Goal: Task Accomplishment & Management: Complete application form

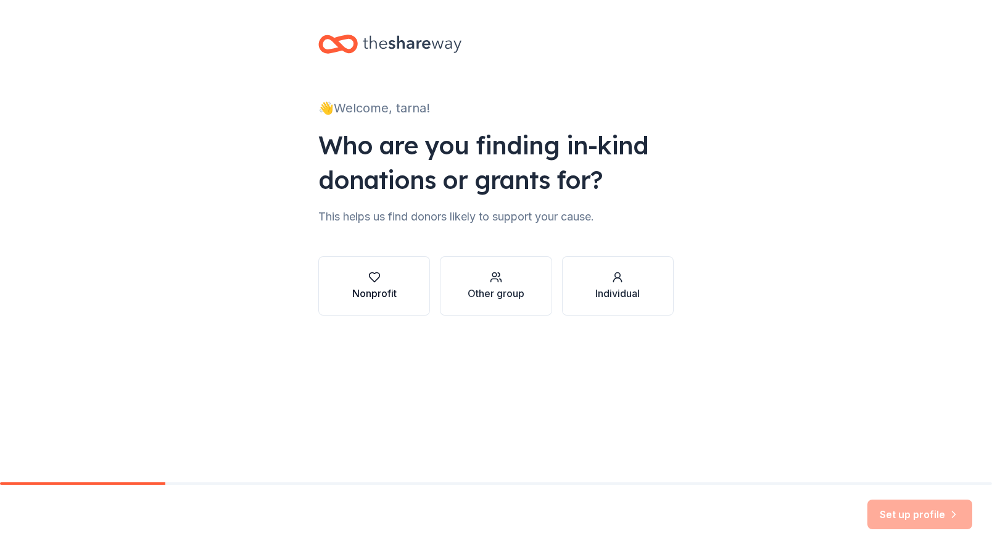
click at [397, 293] on button "Nonprofit" at bounding box center [374, 285] width 112 height 59
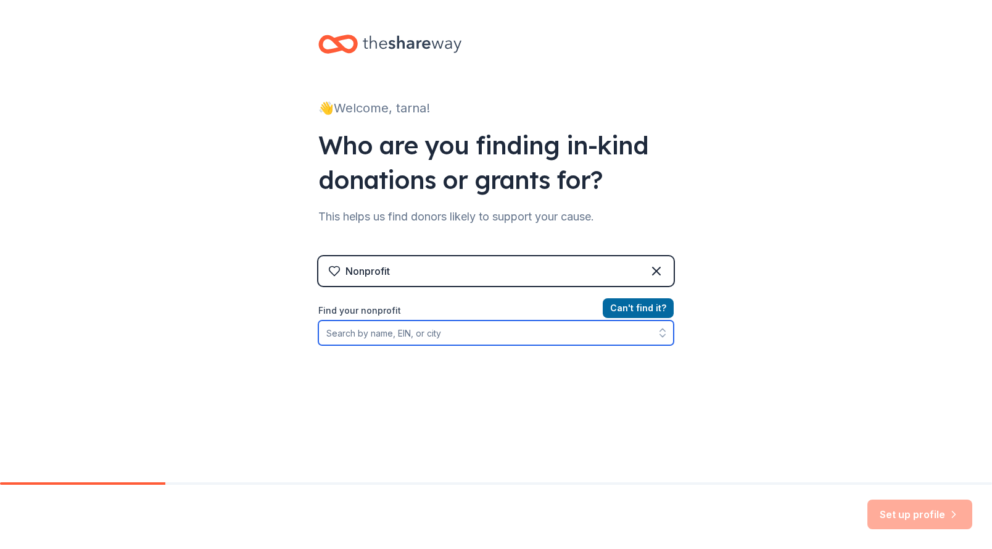
click at [570, 338] on input "Find your nonprofit" at bounding box center [495, 332] width 355 height 25
click at [340, 335] on input "82*04451" at bounding box center [495, 332] width 355 height 25
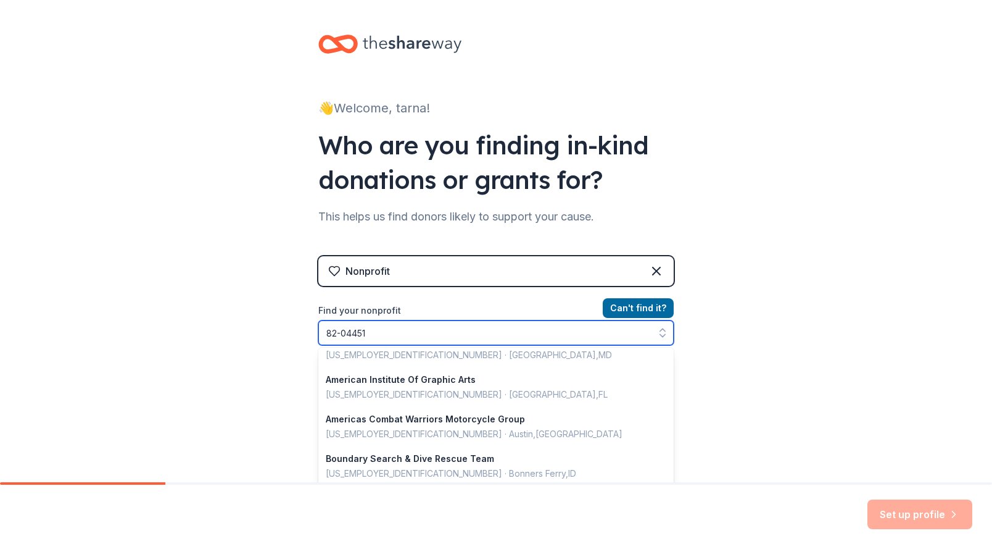
scroll to position [247, 0]
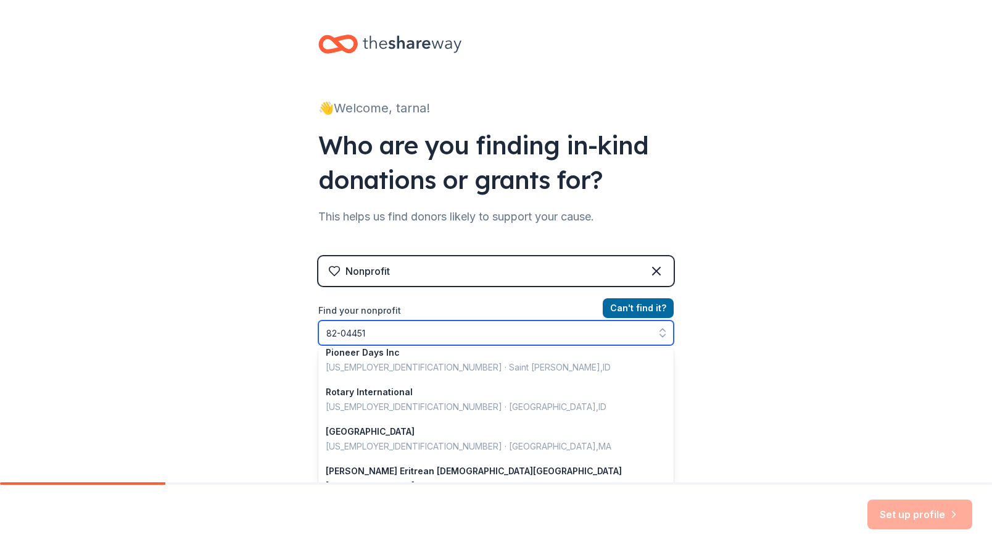
click at [494, 329] on input "82-04451" at bounding box center [495, 332] width 355 height 25
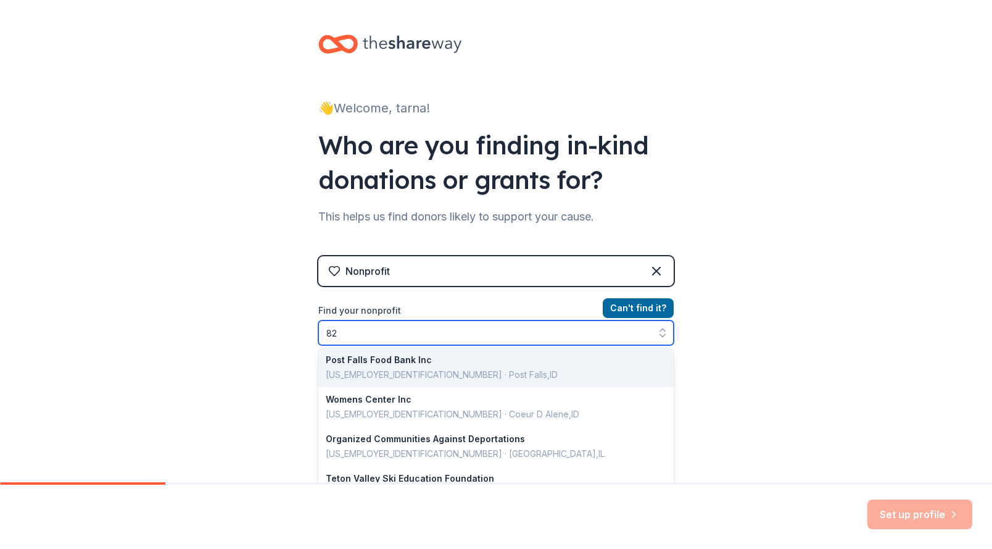
type input "8"
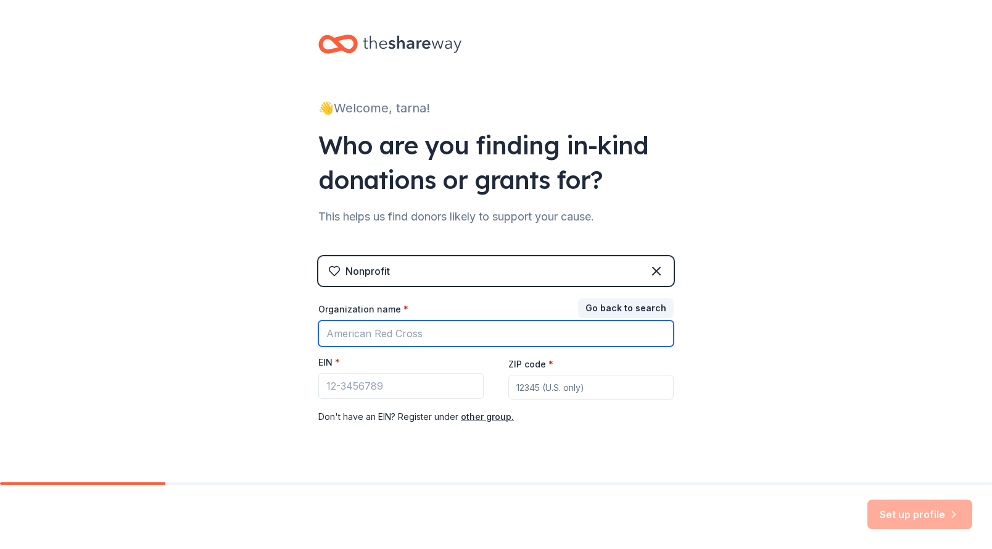
click at [494, 329] on input "Organization name *" at bounding box center [495, 333] width 355 height 26
type input "Owyhee High School Swim"
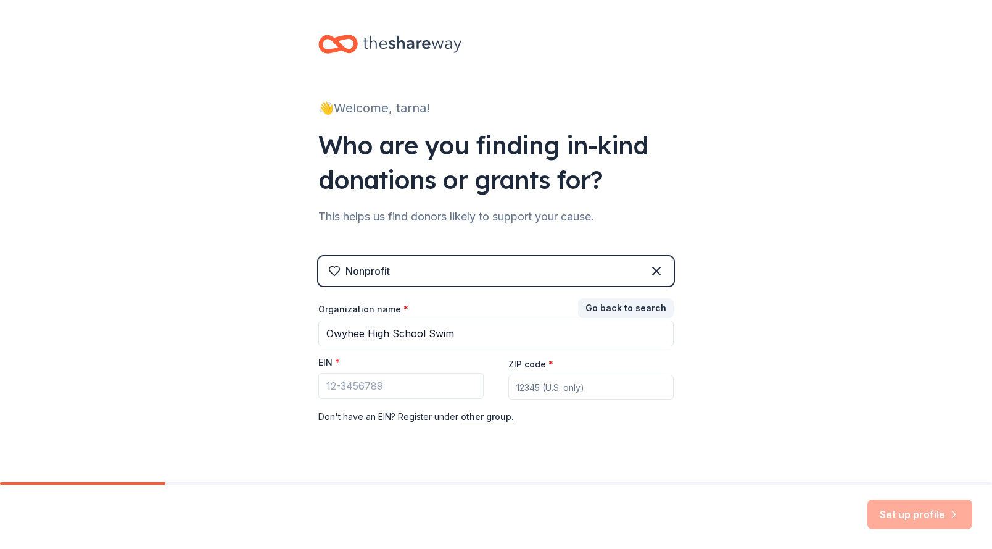
type input "83669"
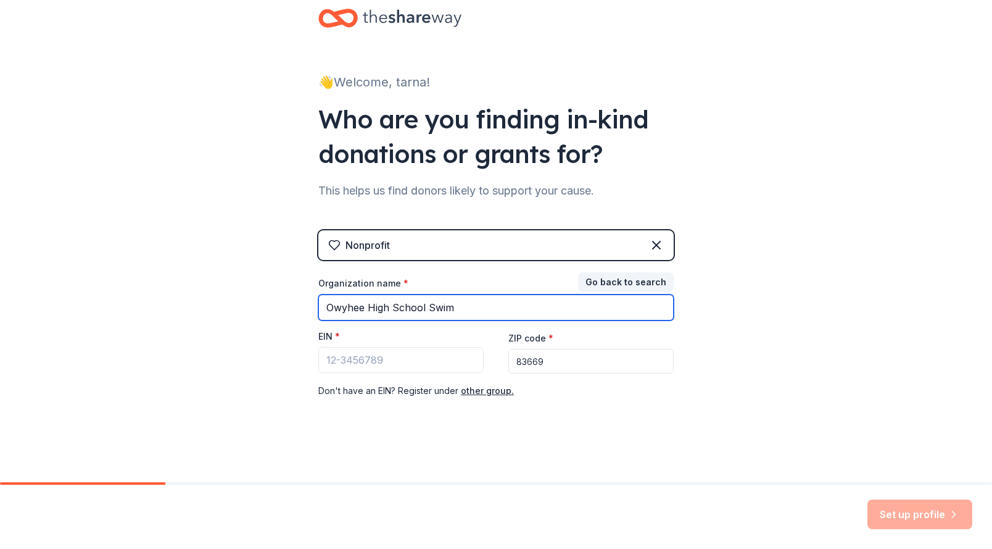
scroll to position [0, 0]
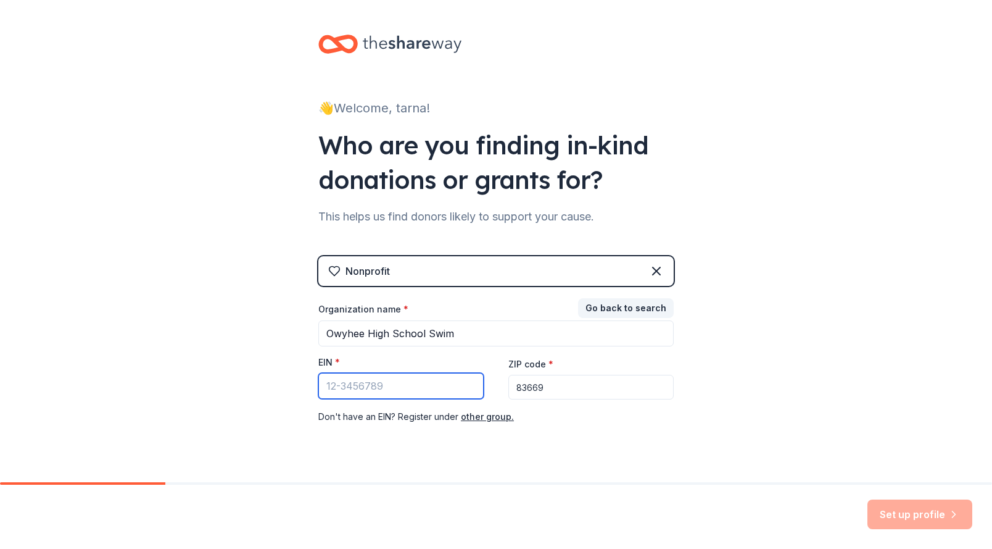
click at [445, 378] on input "EIN *" at bounding box center [400, 386] width 165 height 26
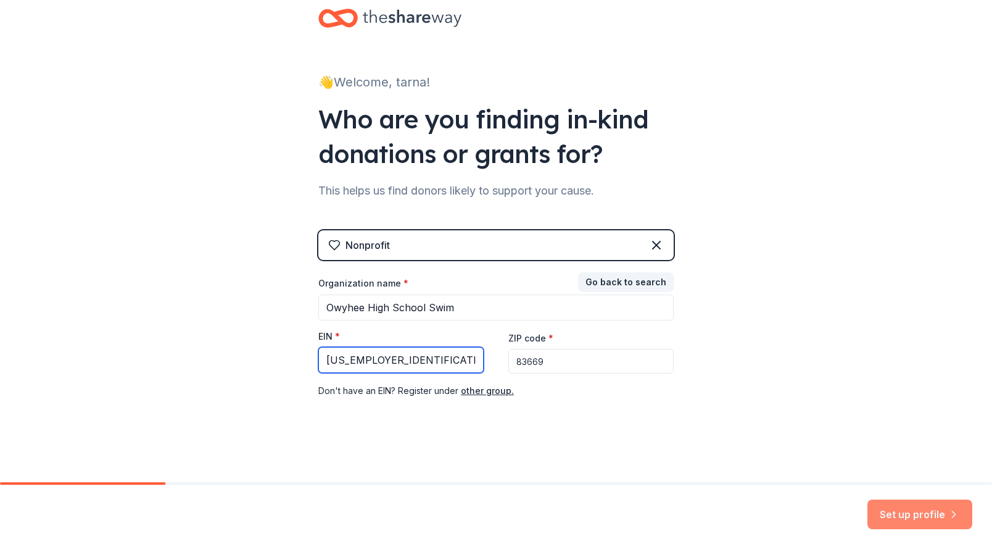
type input "[US_EMPLOYER_IDENTIFICATION_NUMBER]"
click at [910, 509] on button "Set up profile" at bounding box center [920, 514] width 105 height 30
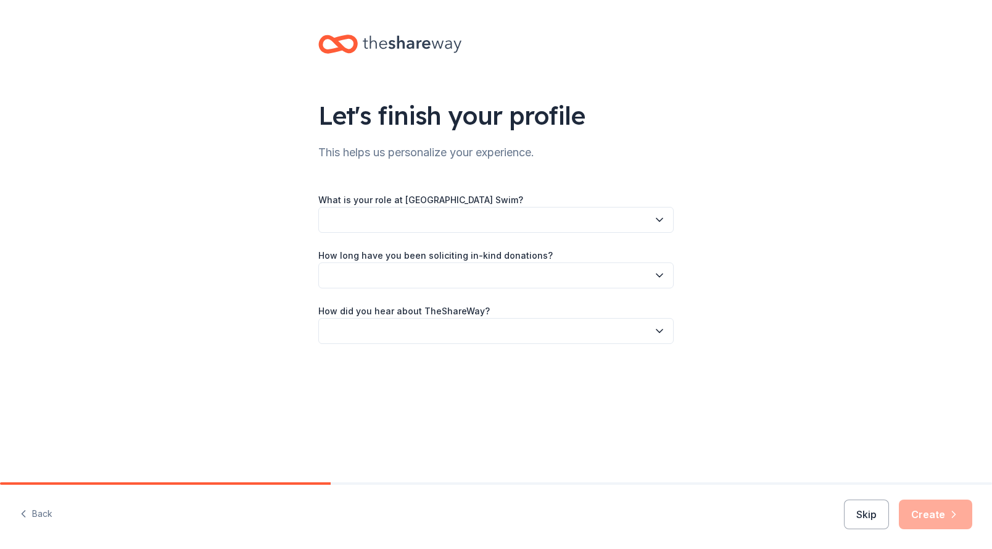
click at [405, 222] on button "button" at bounding box center [495, 220] width 355 height 26
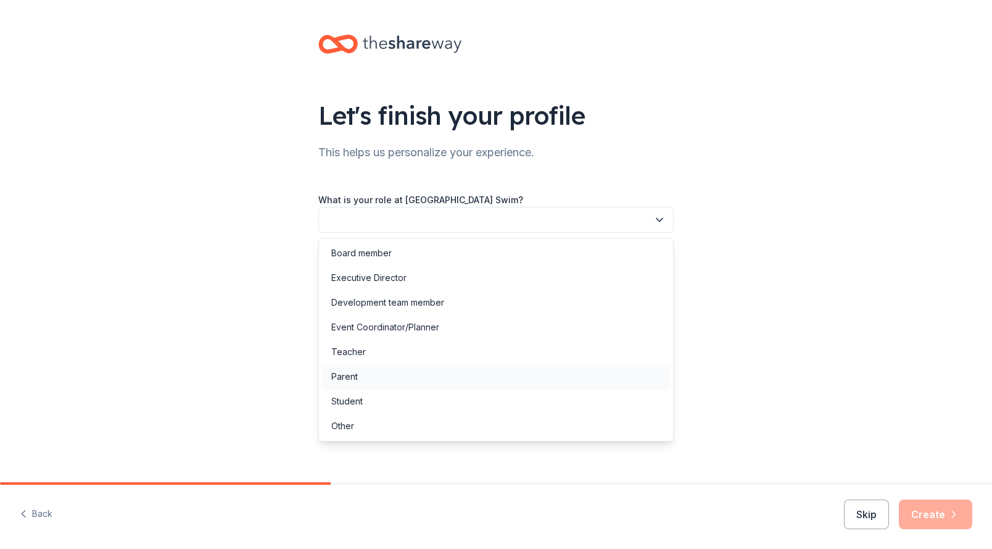
click at [367, 375] on div "Parent" at bounding box center [496, 376] width 349 height 25
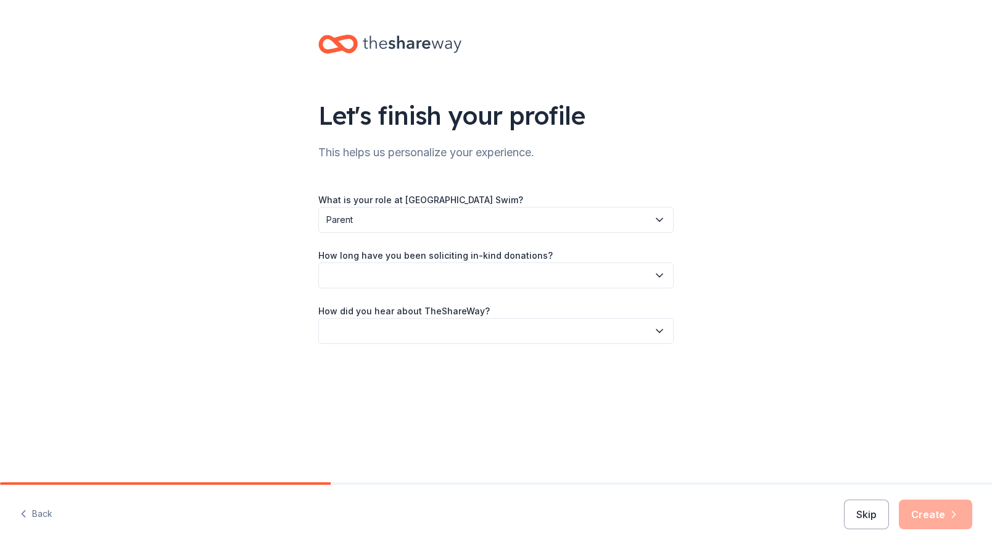
click at [410, 278] on button "button" at bounding box center [495, 275] width 355 height 26
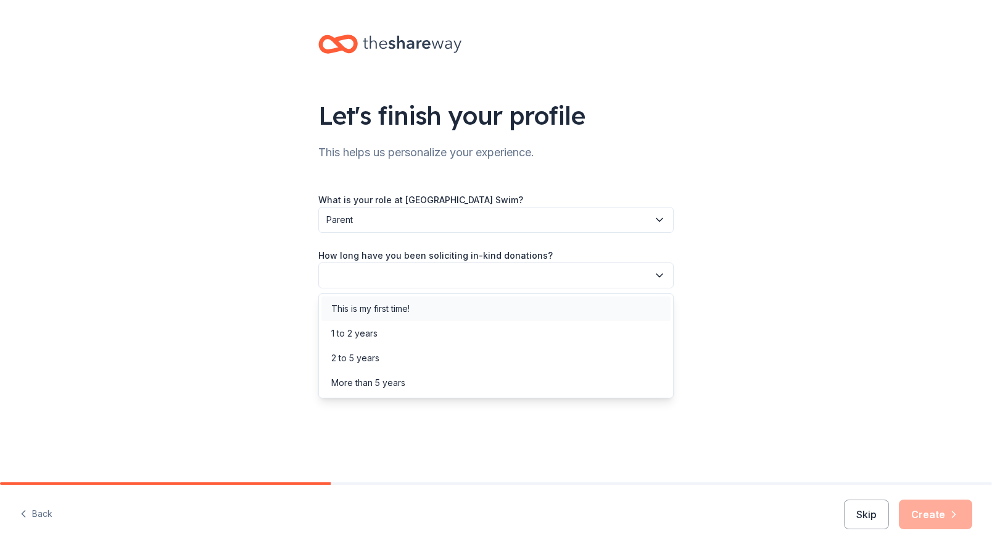
click at [407, 309] on div "This is my first time!" at bounding box center [370, 308] width 78 height 15
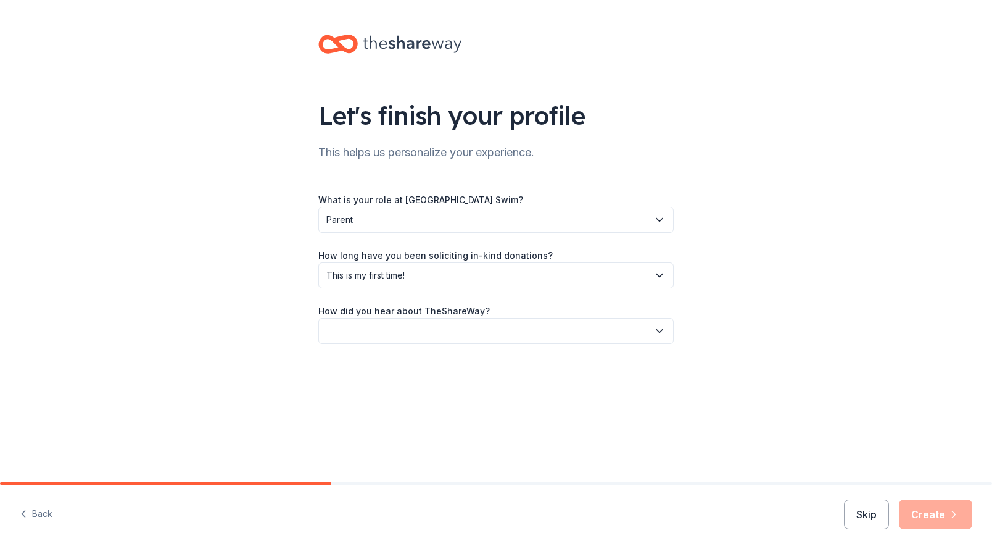
click at [406, 325] on button "button" at bounding box center [495, 331] width 355 height 26
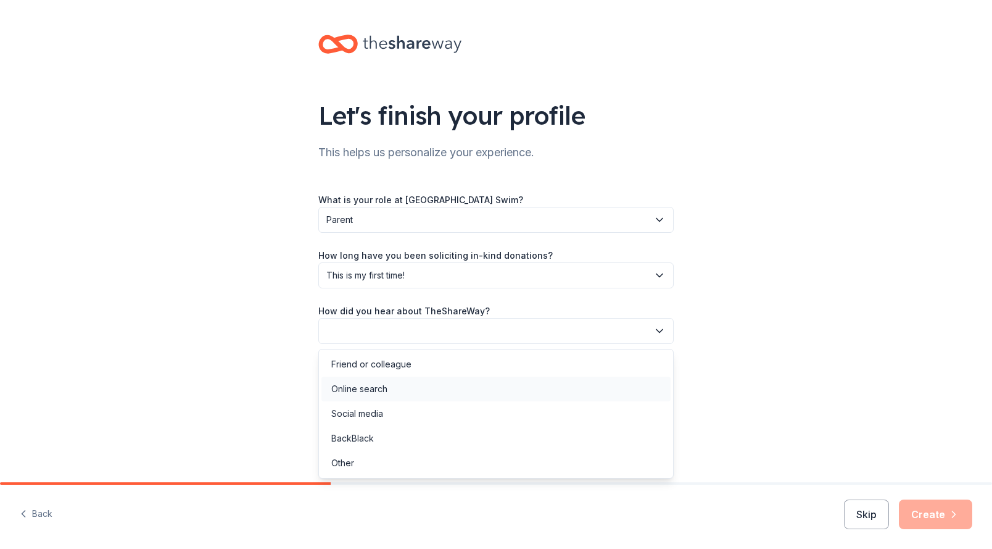
click at [385, 397] on div "Online search" at bounding box center [496, 388] width 349 height 25
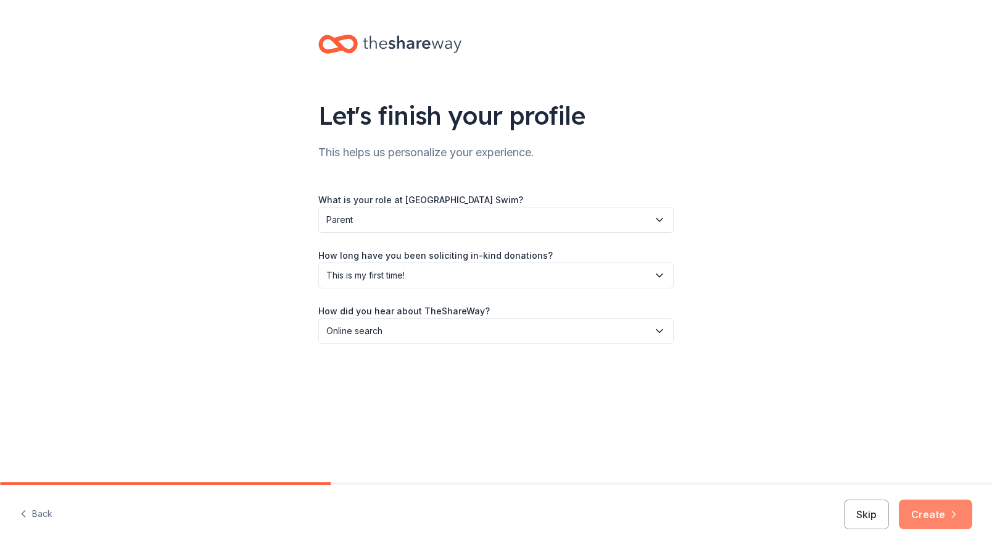
click at [939, 515] on button "Create" at bounding box center [935, 514] width 73 height 30
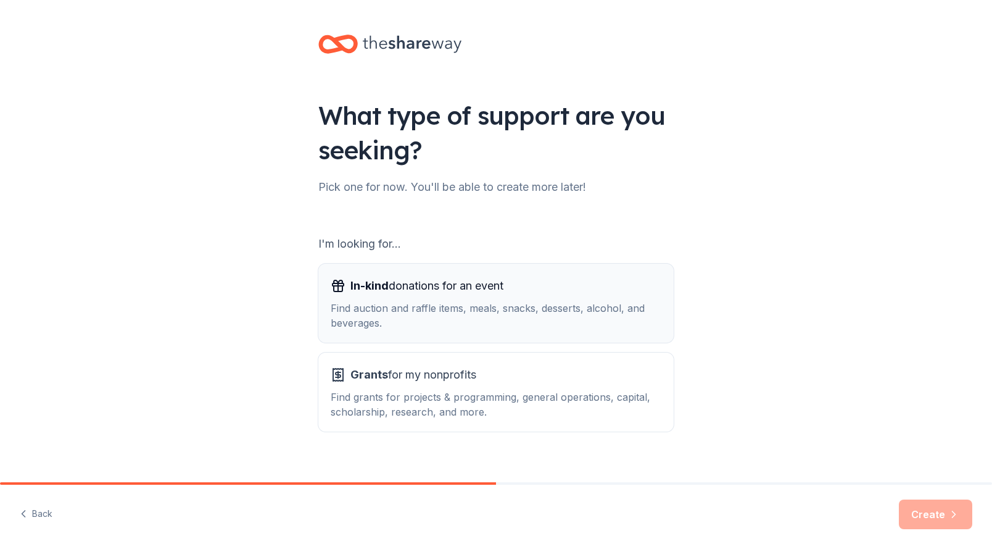
click at [527, 310] on div "Find auction and raffle items, meals, snacks, desserts, alcohol, and beverages." at bounding box center [496, 316] width 331 height 30
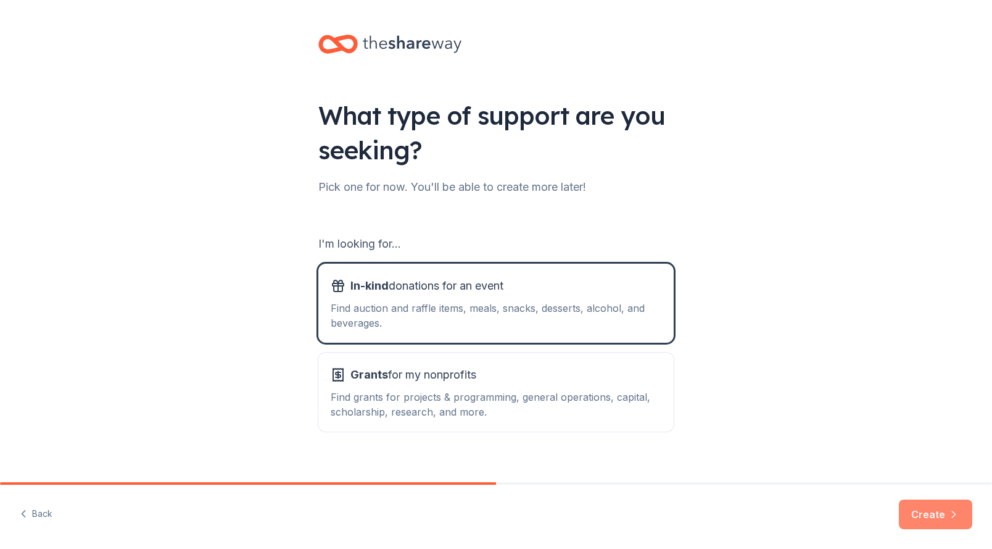
click at [923, 513] on button "Create" at bounding box center [935, 514] width 73 height 30
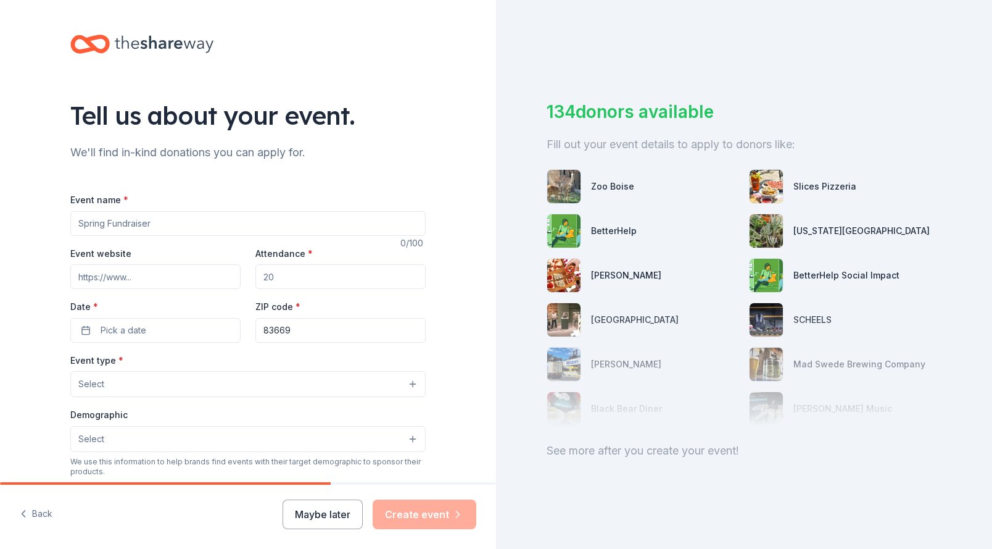
click at [260, 219] on input "Event name *" at bounding box center [247, 223] width 355 height 25
type input "Trunk Or Treat"
click at [301, 282] on input "Attendance *" at bounding box center [340, 276] width 170 height 25
type input "200"
click at [208, 324] on button "Pick a date" at bounding box center [155, 330] width 170 height 25
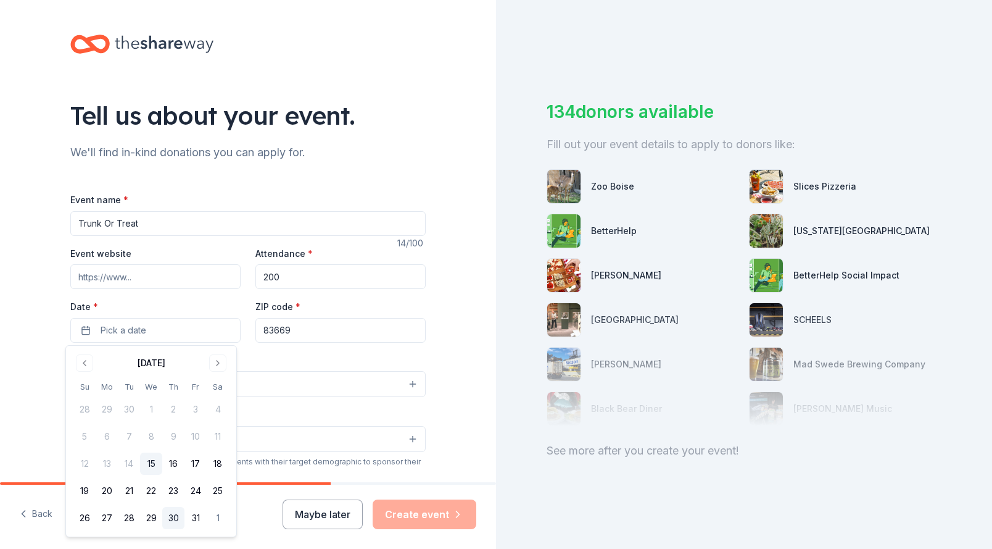
click at [167, 519] on button "30" at bounding box center [173, 518] width 22 height 22
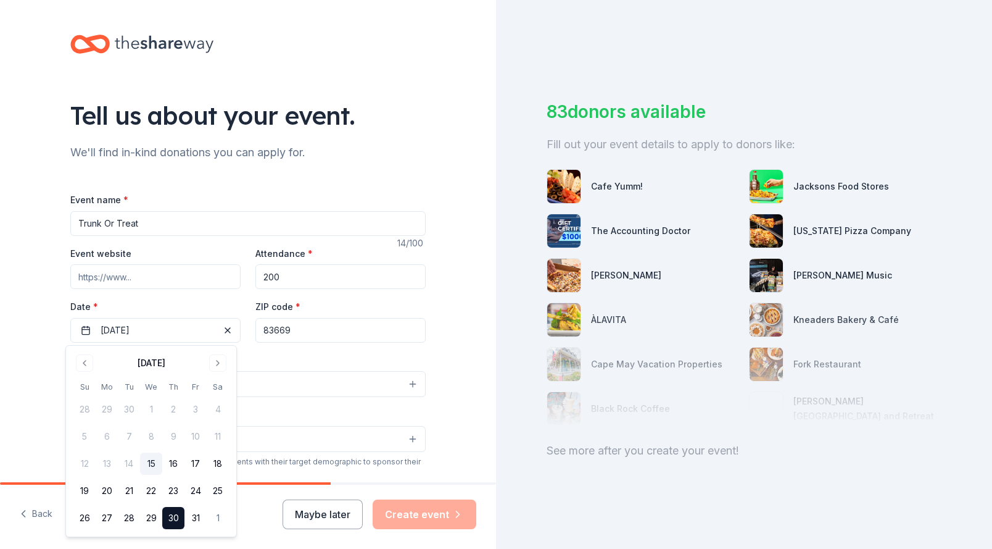
click at [447, 350] on div "Tell us about your event. We'll find in-kind donations you can apply for. Event…" at bounding box center [248, 410] width 496 height 821
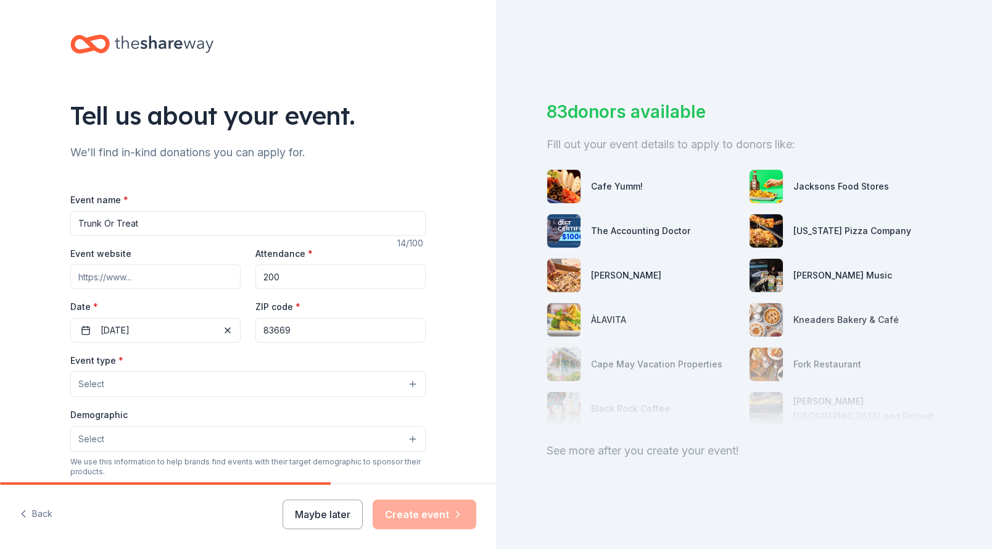
click at [302, 377] on button "Select" at bounding box center [247, 384] width 355 height 26
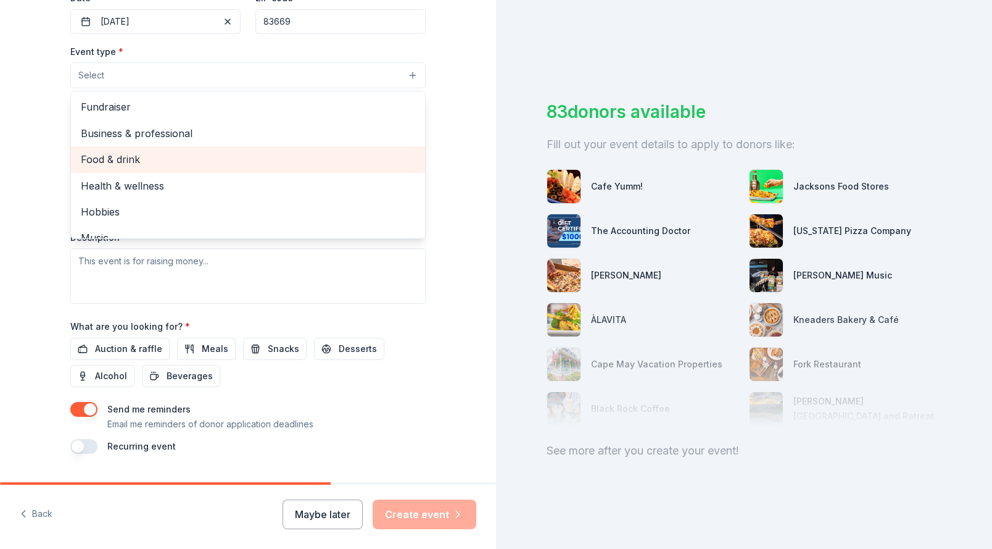
click at [237, 160] on span "Food & drink" at bounding box center [248, 159] width 334 height 16
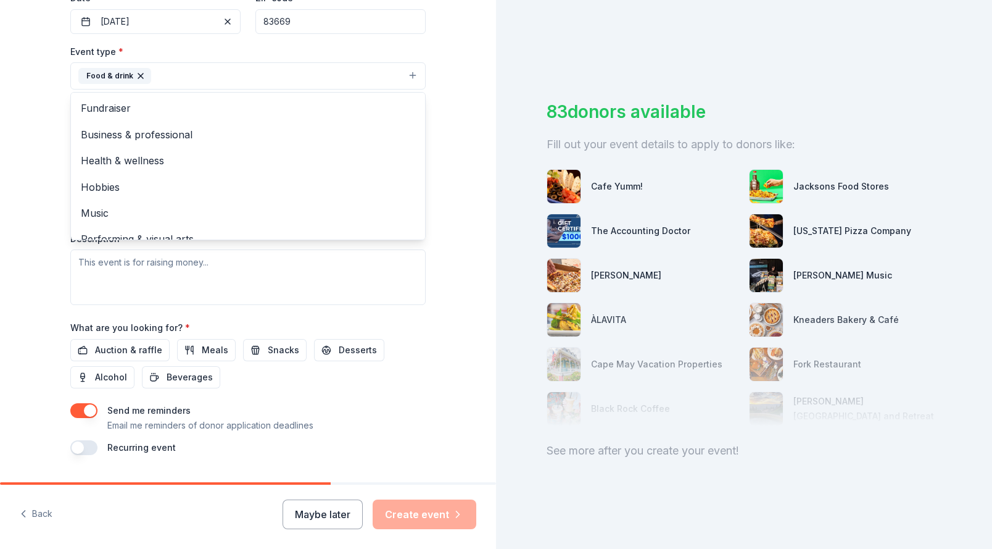
click at [228, 264] on div "Event type * Food & drink Fundraiser Business & professional Health & wellness …" at bounding box center [247, 174] width 355 height 261
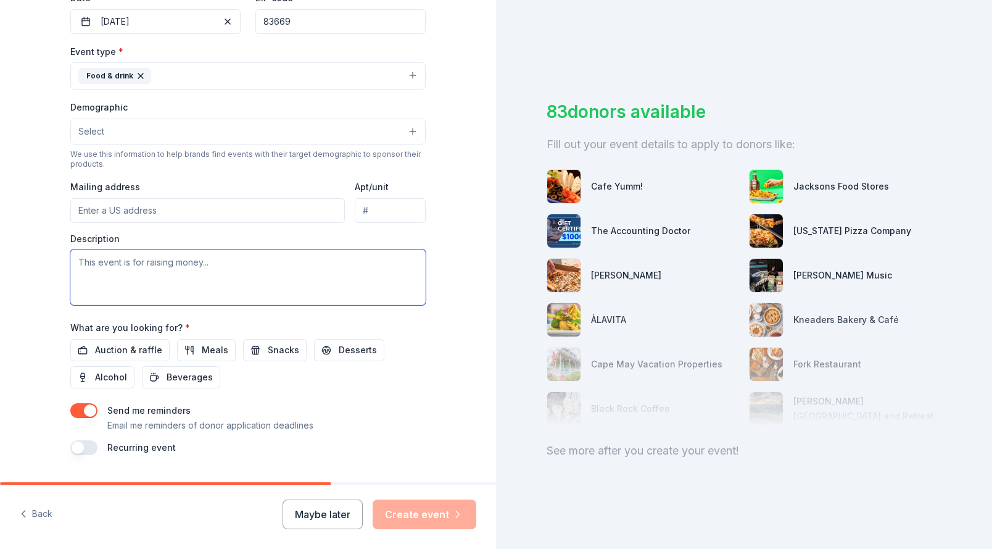
click at [228, 264] on textarea at bounding box center [247, 277] width 355 height 56
type textarea "We are looking for help doing our community outreach"
click at [286, 355] on span "Snacks" at bounding box center [283, 349] width 31 height 15
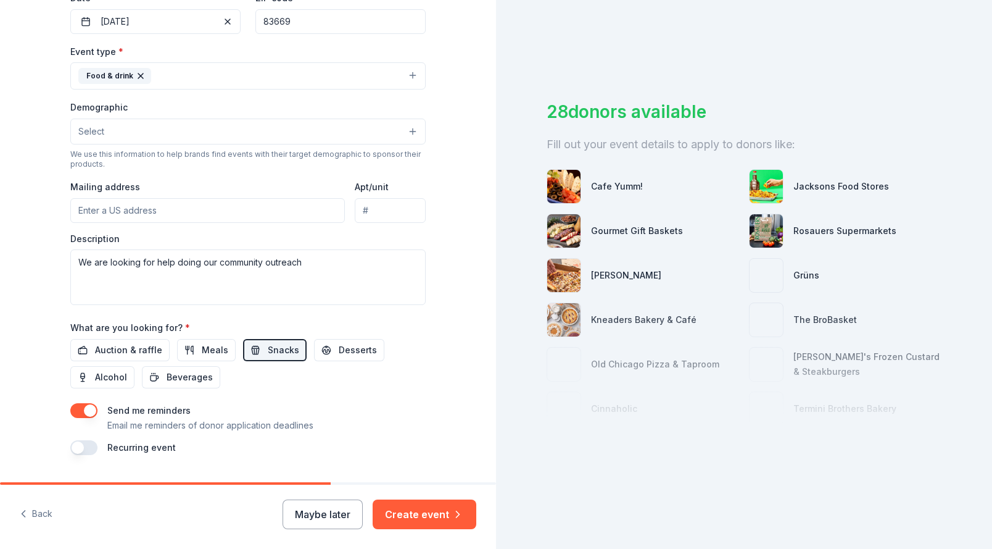
scroll to position [341, 0]
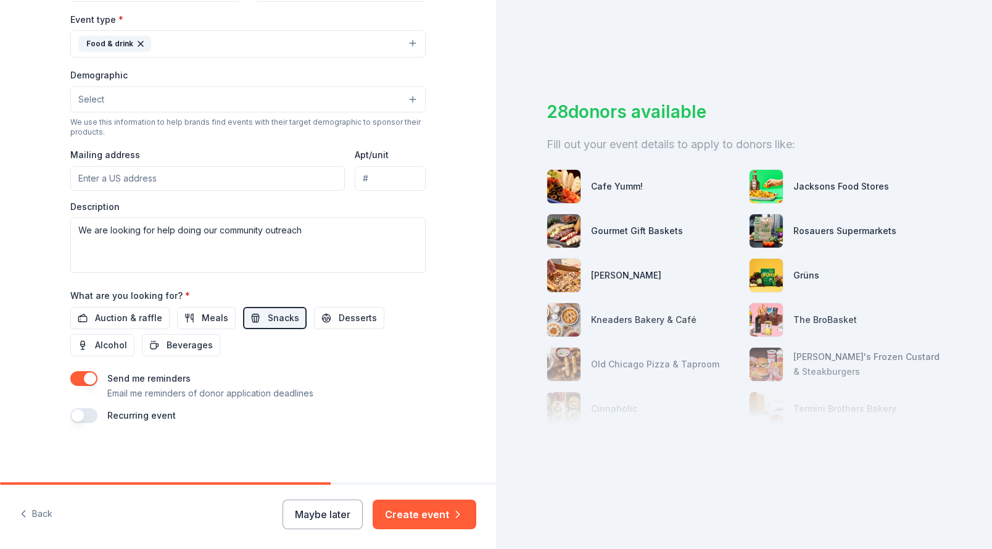
click at [87, 418] on button "button" at bounding box center [83, 415] width 27 height 15
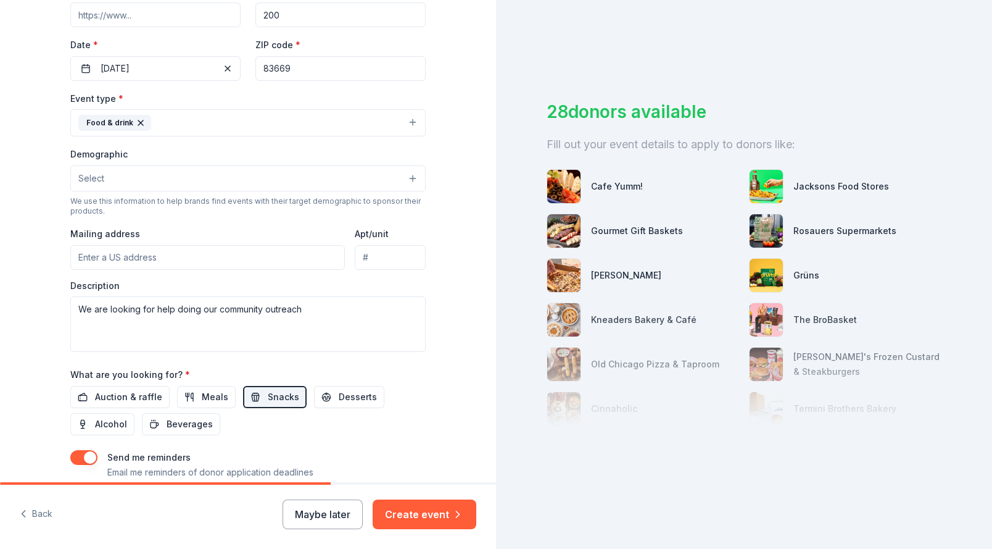
scroll to position [138, 0]
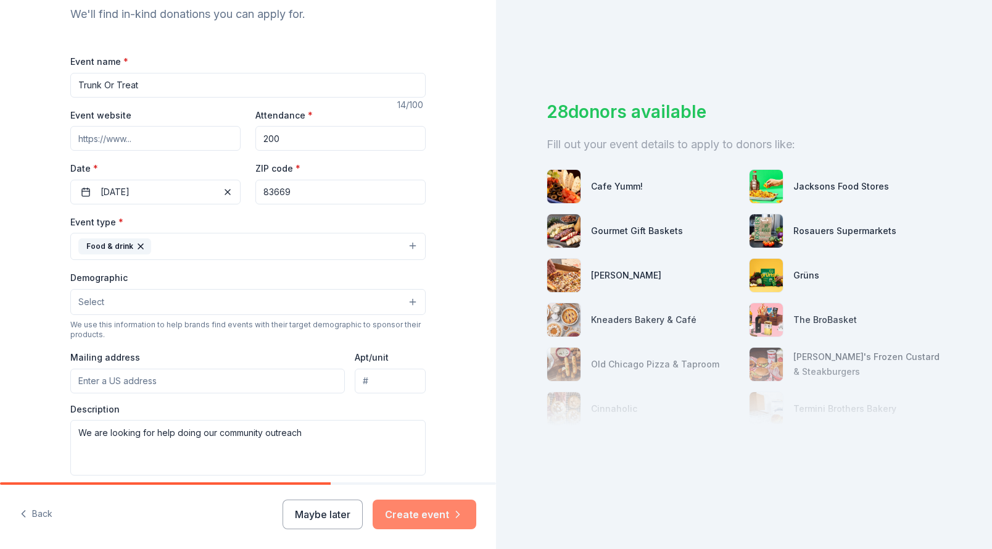
click at [430, 511] on button "Create event" at bounding box center [425, 514] width 104 height 30
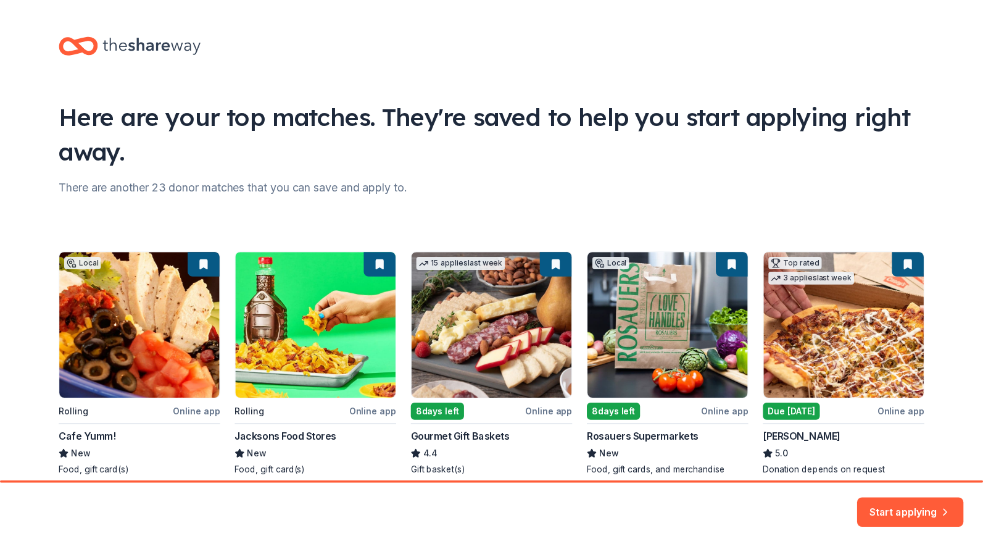
scroll to position [54, 0]
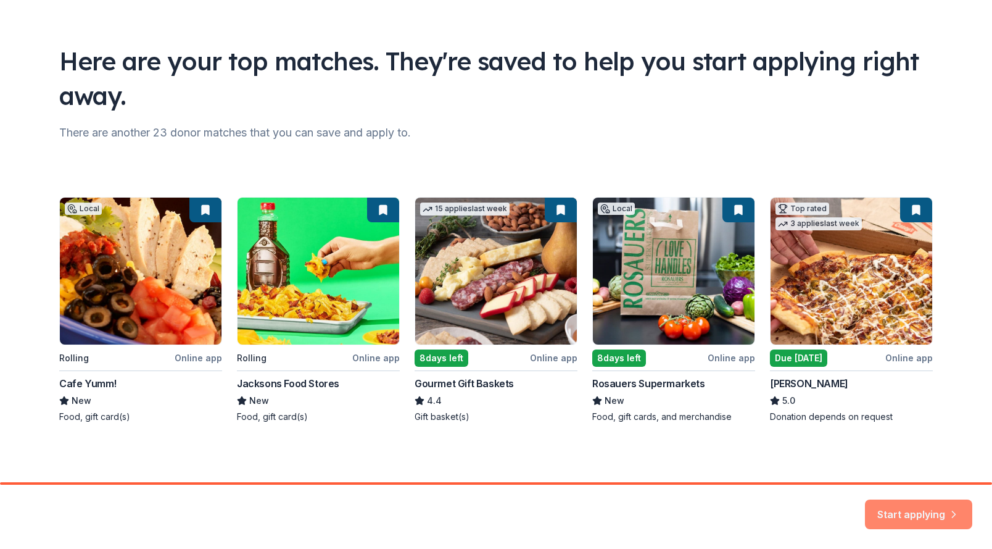
click at [887, 517] on button "Start applying" at bounding box center [918, 507] width 107 height 30
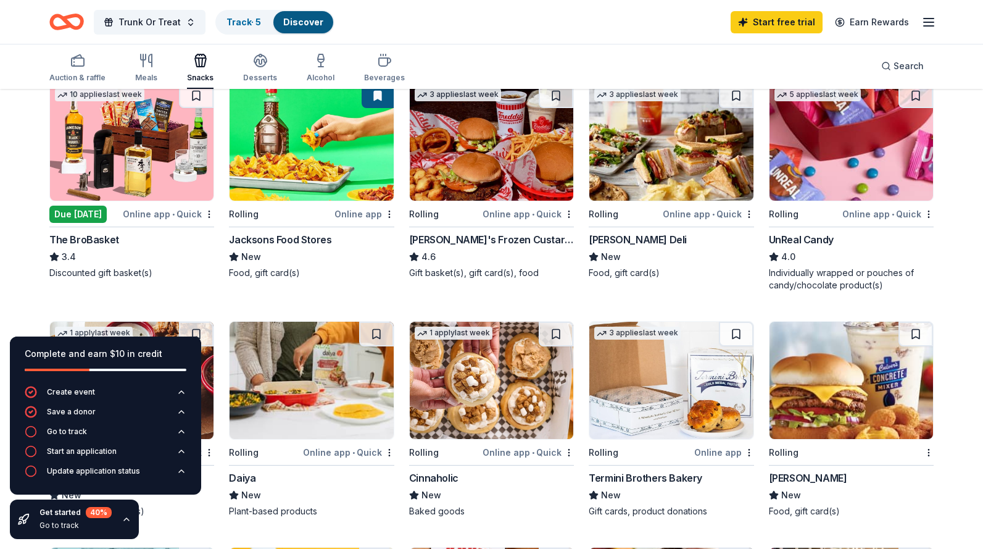
scroll to position [123, 0]
